Goal: Task Accomplishment & Management: Complete application form

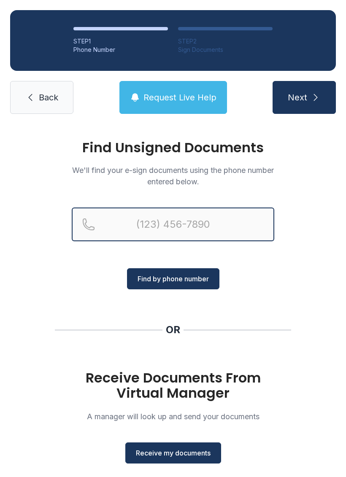
click at [208, 224] on input "Reservation phone number" at bounding box center [173, 224] width 202 height 34
type input "("
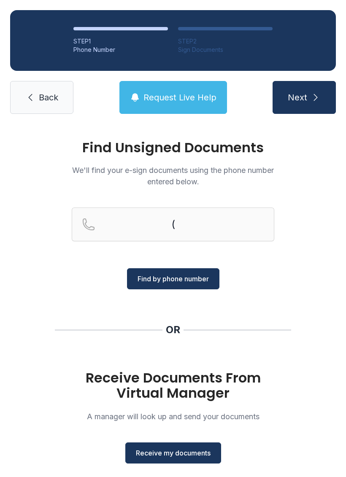
click at [317, 166] on div "Find Unsigned Documents We'll find your e-sign documents using the phone number…" at bounding box center [173, 310] width 346 height 373
click at [316, 166] on div "Find Unsigned Documents We'll find your e-sign documents using the phone number…" at bounding box center [173, 310] width 346 height 373
click at [187, 450] on span "Receive my documents" at bounding box center [173, 453] width 75 height 10
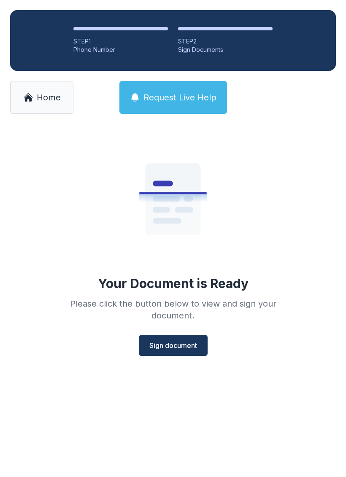
click at [189, 341] on span "Sign document" at bounding box center [173, 345] width 48 height 10
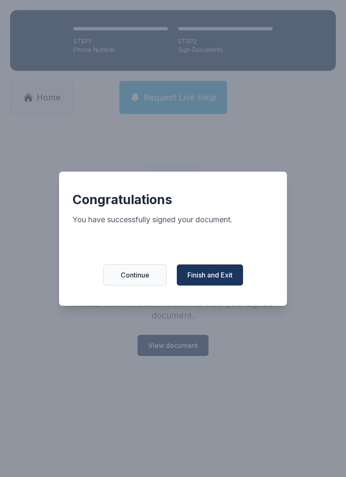
click at [226, 280] on span "Finish and Exit" at bounding box center [209, 275] width 45 height 10
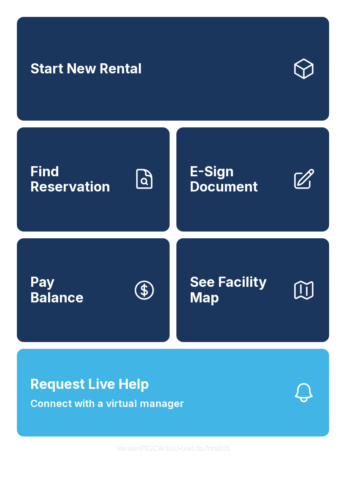
click at [246, 187] on span "E-Sign Document" at bounding box center [237, 179] width 95 height 31
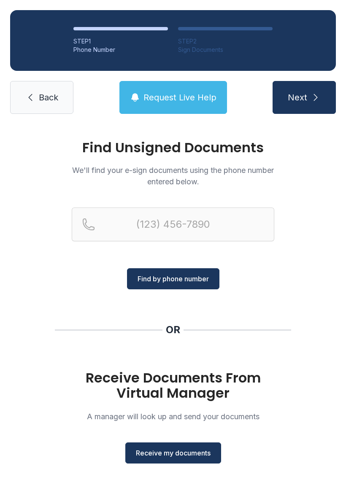
click at [175, 453] on span "Receive my documents" at bounding box center [173, 453] width 75 height 10
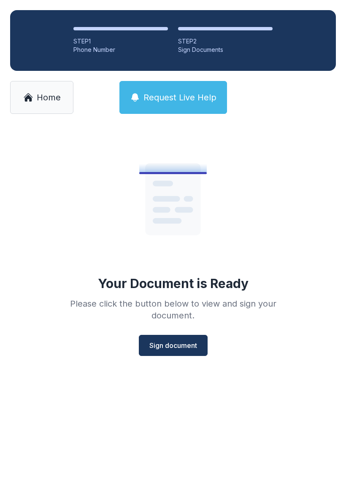
click at [179, 343] on span "Sign document" at bounding box center [173, 345] width 48 height 10
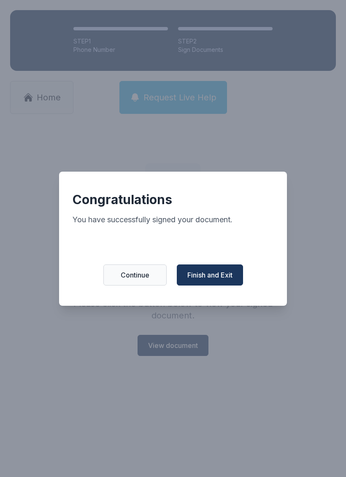
click at [235, 278] on button "Finish and Exit" at bounding box center [210, 274] width 66 height 21
